Goal: Use online tool/utility: Use online tool/utility

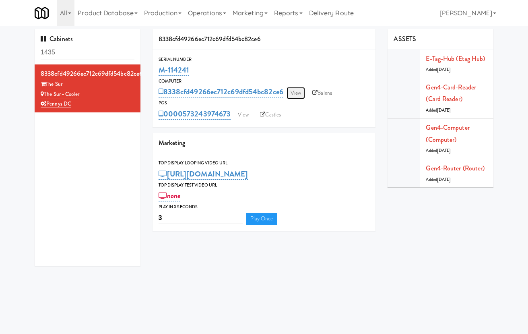
click at [299, 92] on link "View" at bounding box center [296, 93] width 19 height 12
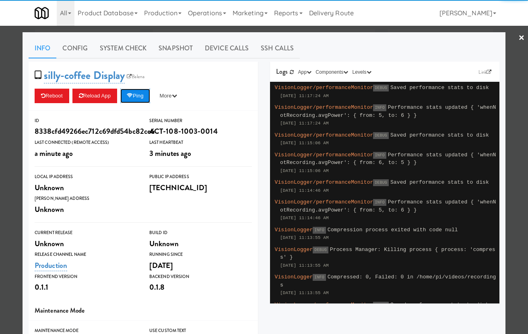
click at [147, 101] on button "Ping" at bounding box center [135, 96] width 30 height 14
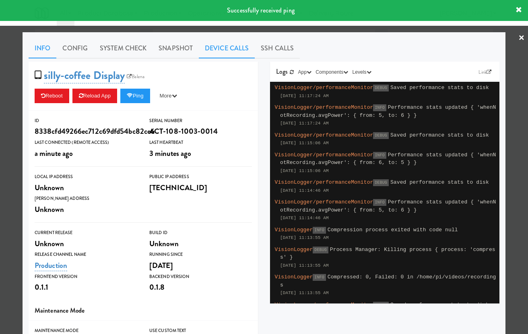
click at [218, 46] on link "Device Calls" at bounding box center [227, 48] width 56 height 20
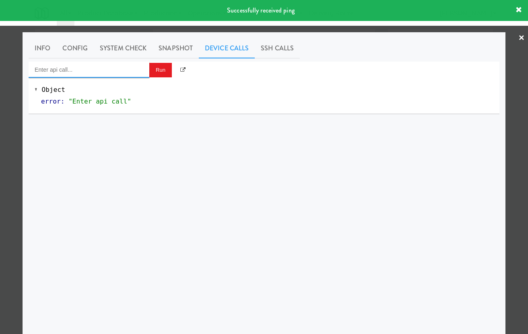
click at [119, 74] on input "Enter api call..." at bounding box center [89, 70] width 121 height 16
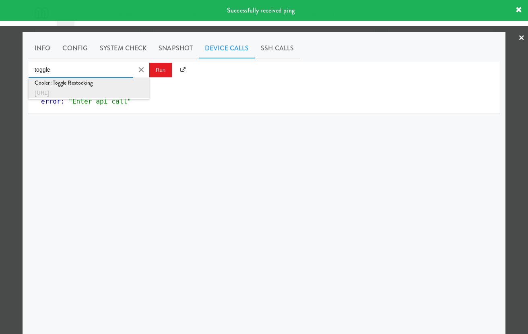
click at [135, 87] on div "Cooler: Toggle Restocking" at bounding box center [89, 83] width 109 height 10
type input "Cooler: Toggle Restocking"
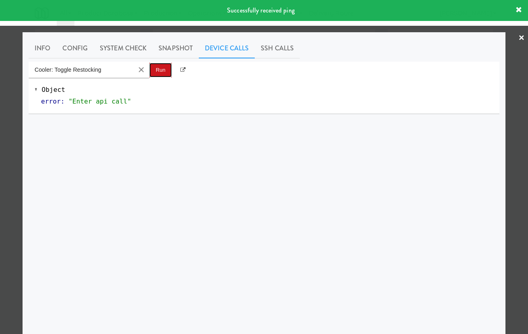
click at [164, 63] on button "Run" at bounding box center [160, 70] width 23 height 14
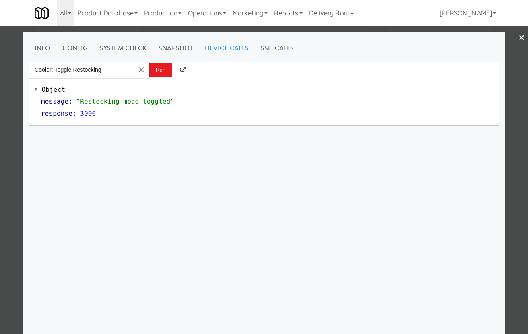
click at [19, 106] on div at bounding box center [264, 167] width 528 height 334
